Goal: Navigation & Orientation: Find specific page/section

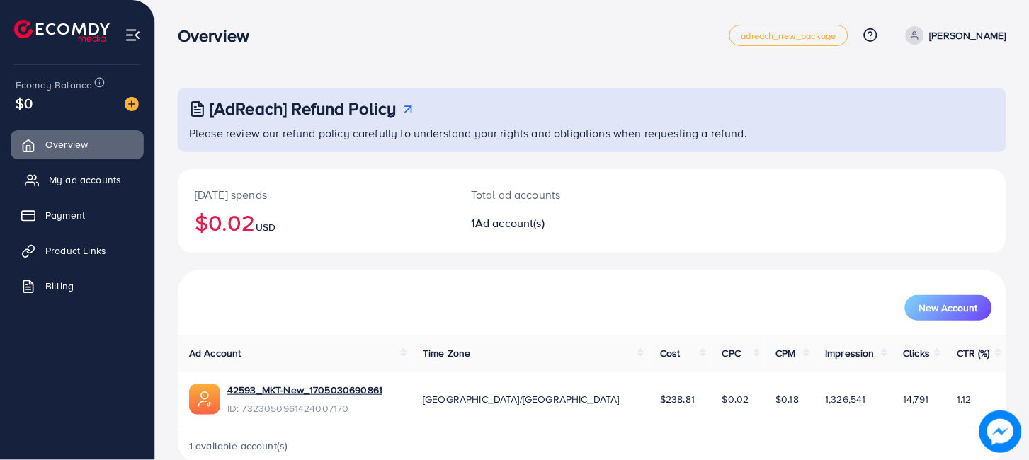
click at [108, 188] on link "My ad accounts" at bounding box center [77, 180] width 133 height 28
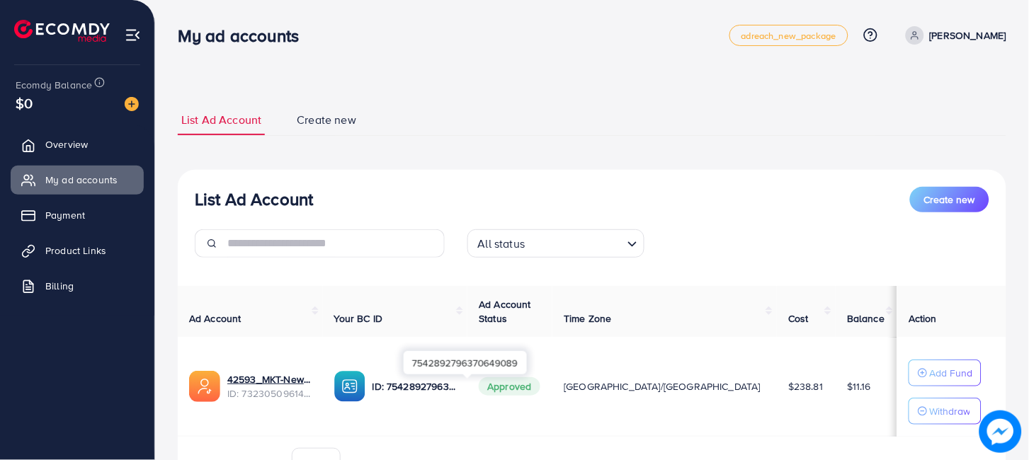
scroll to position [78, 0]
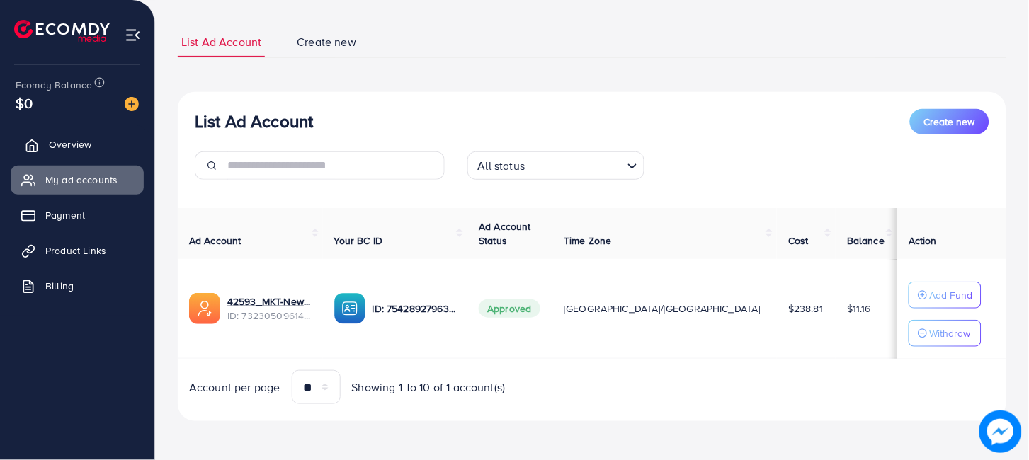
click at [89, 149] on link "Overview" at bounding box center [77, 144] width 133 height 28
